Goal: Task Accomplishment & Management: Use online tool/utility

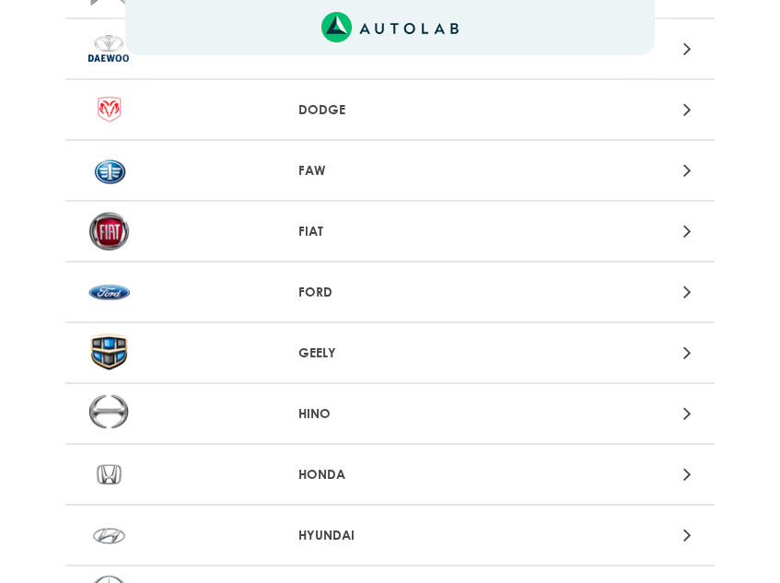
scroll to position [737, 0]
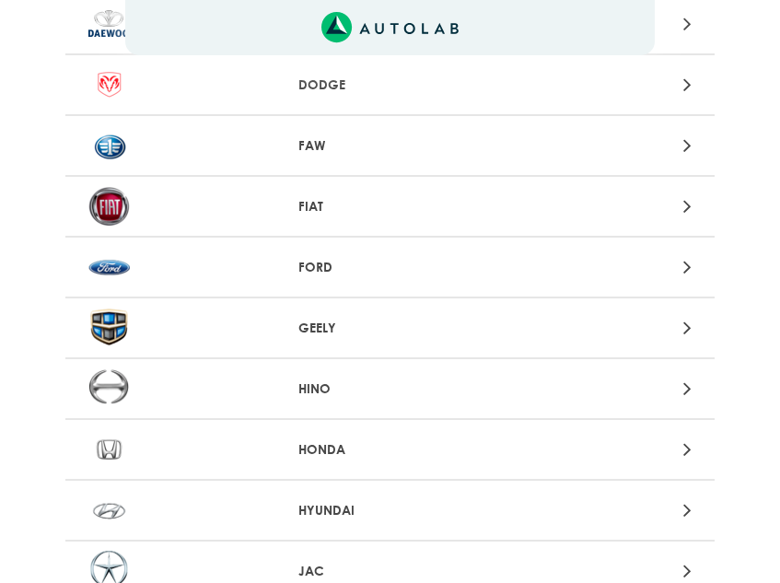
click at [315, 321] on p "GEELY" at bounding box center [390, 328] width 183 height 19
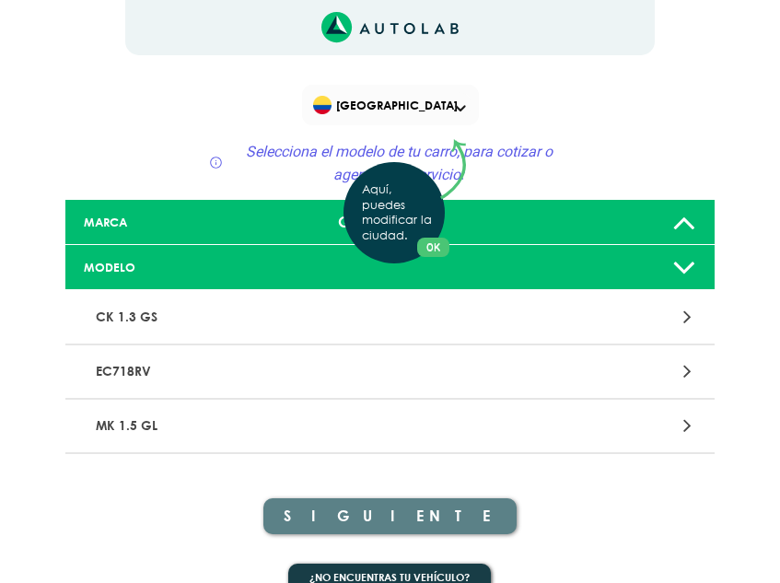
click at [221, 327] on div "Aquí, puedes modificar la ciudad. OK .aex,.bex{fill:none!important;stroke:#50c4…" at bounding box center [390, 291] width 780 height 583
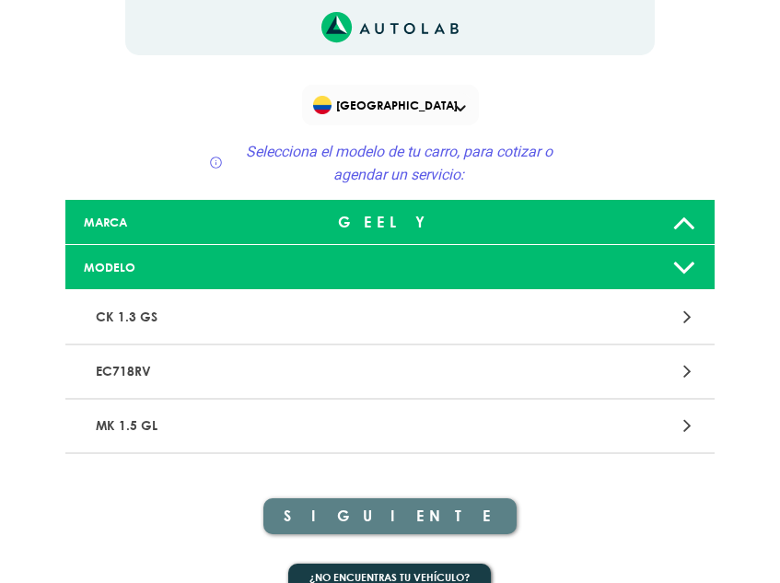
scroll to position [31, 0]
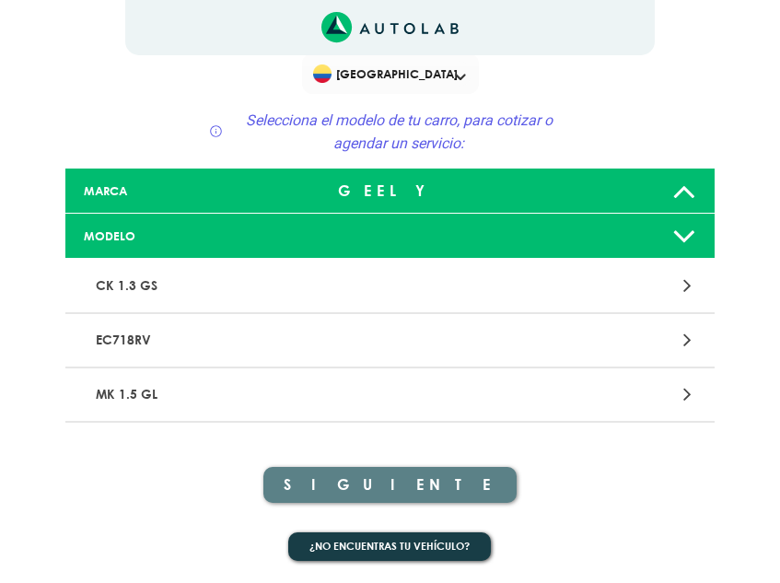
click at [142, 394] on p "MK 1.5 GL" at bounding box center [284, 395] width 393 height 34
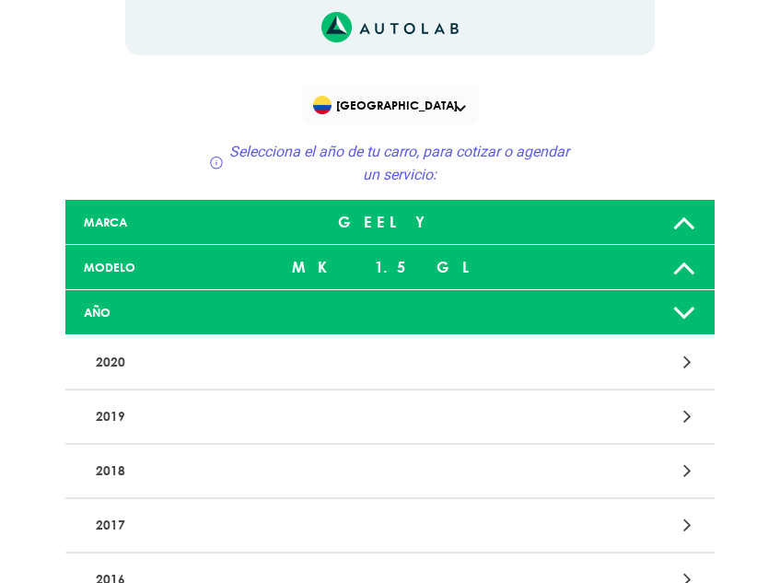
click at [120, 356] on p "2020" at bounding box center [284, 362] width 393 height 34
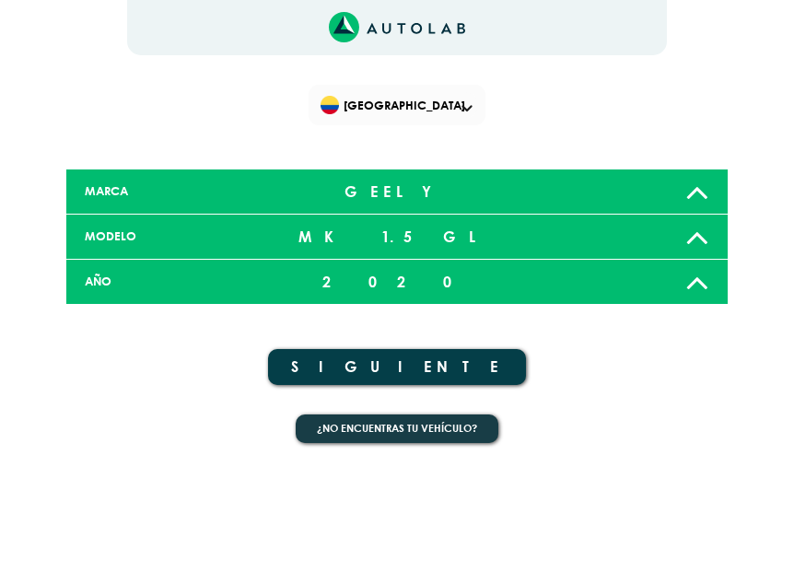
click at [396, 369] on button "SIGUIENTE" at bounding box center [397, 367] width 258 height 36
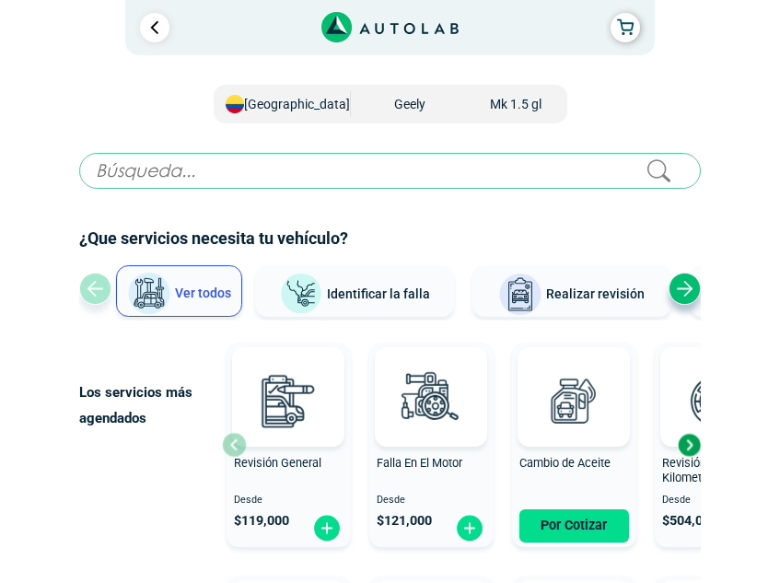
click at [421, 302] on button "Identificar la falla" at bounding box center [354, 291] width 199 height 52
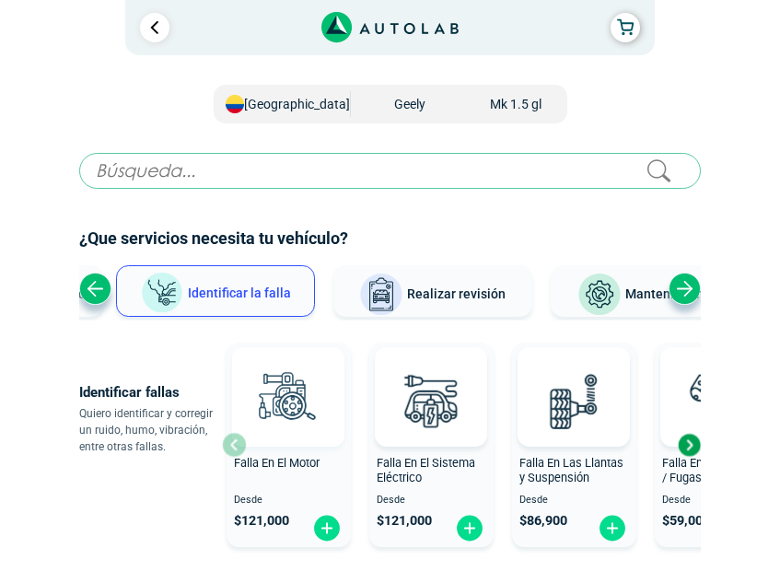
click at [294, 403] on img at bounding box center [288, 400] width 81 height 81
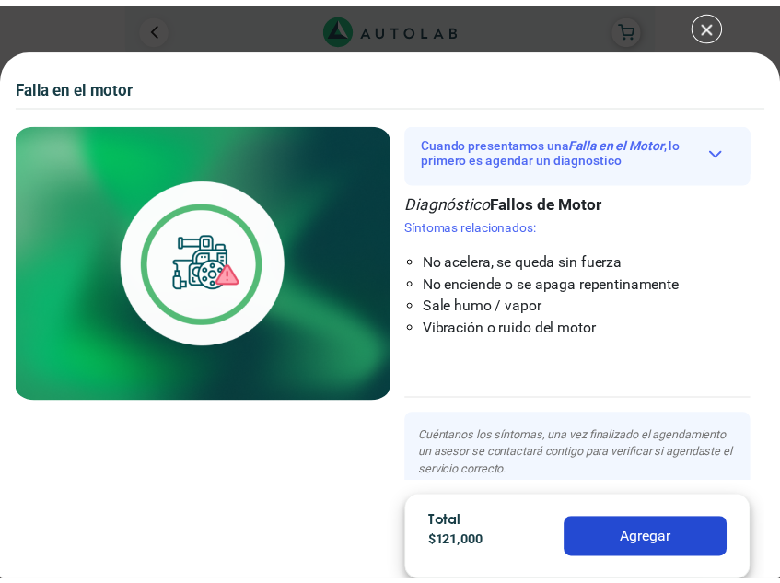
scroll to position [102, 0]
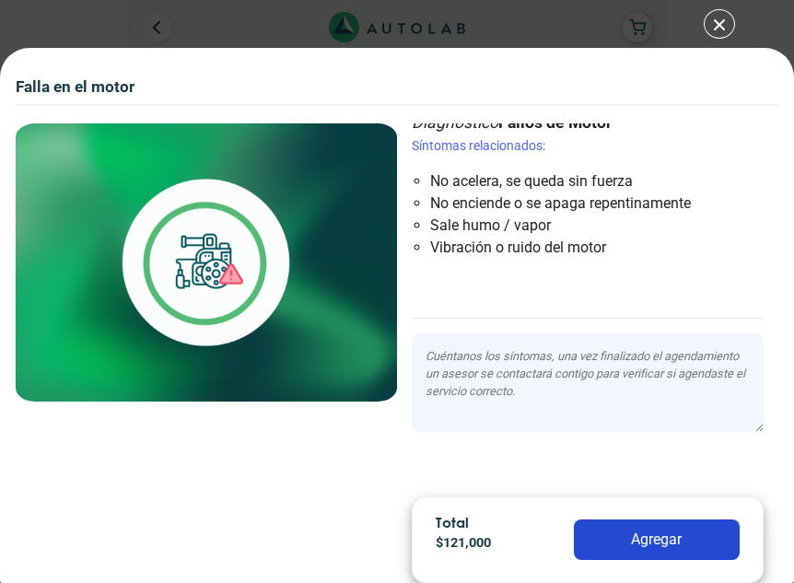
click at [650, 534] on button "Agregar" at bounding box center [657, 540] width 166 height 41
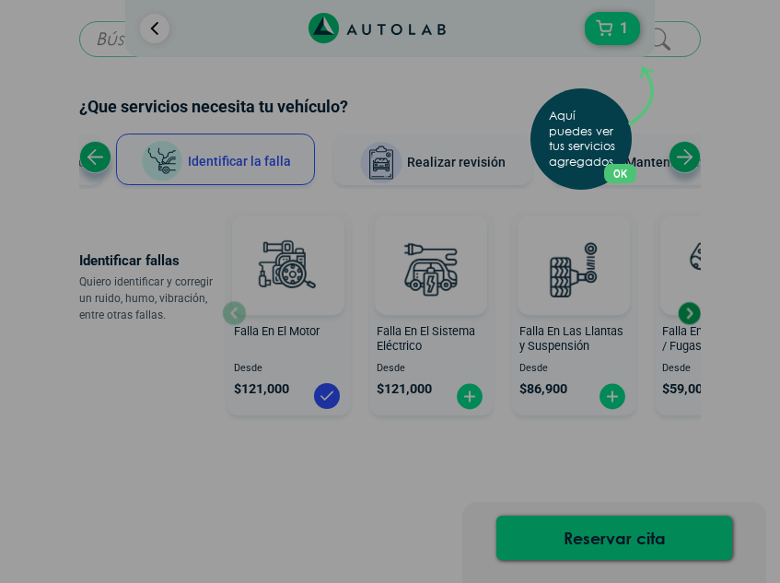
scroll to position [133, 0]
click at [601, 549] on div "Aquí puedes ver tus servicios agregados. OK .aex,.bex{fill:none!important;strok…" at bounding box center [390, 291] width 780 height 583
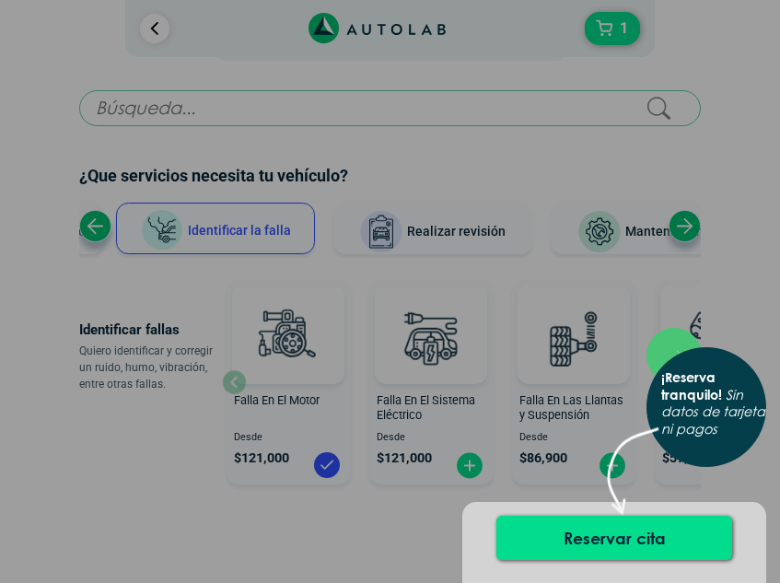
scroll to position [0, 0]
